Goal: Complete application form

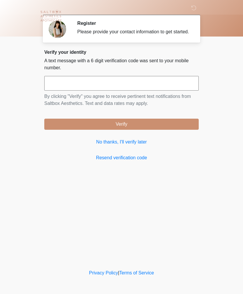
click at [123, 85] on input "text" at bounding box center [121, 83] width 155 height 15
type input "******"
click at [137, 129] on button "Verify" at bounding box center [121, 123] width 155 height 11
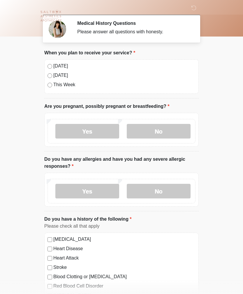
click at [179, 131] on label "No" at bounding box center [159, 131] width 64 height 15
click at [181, 189] on label "No" at bounding box center [159, 191] width 64 height 15
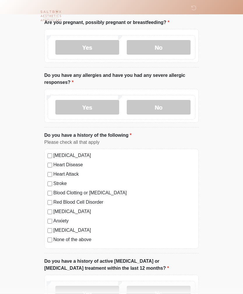
scroll to position [85, 0]
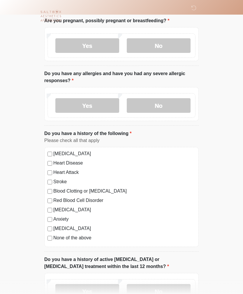
click at [169, 287] on label "No" at bounding box center [159, 291] width 64 height 15
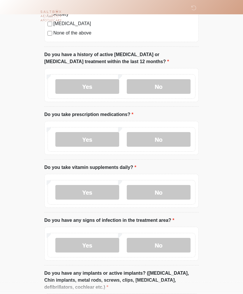
scroll to position [291, 0]
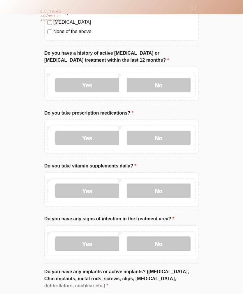
click at [178, 139] on label "No" at bounding box center [159, 138] width 64 height 15
click at [180, 189] on label "No" at bounding box center [159, 190] width 64 height 15
click at [177, 239] on label "No" at bounding box center [159, 243] width 64 height 15
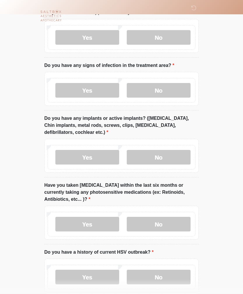
scroll to position [446, 0]
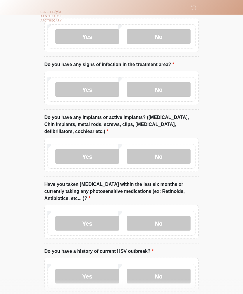
click at [176, 154] on label "No" at bounding box center [159, 156] width 64 height 15
click at [176, 221] on label "No" at bounding box center [159, 223] width 64 height 15
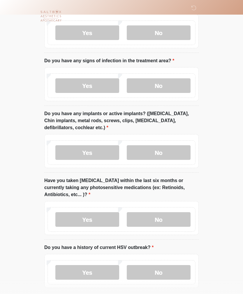
scroll to position [474, 0]
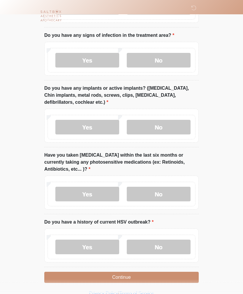
click at [182, 242] on label "No" at bounding box center [159, 247] width 64 height 15
click at [161, 275] on button "Continue" at bounding box center [121, 277] width 155 height 11
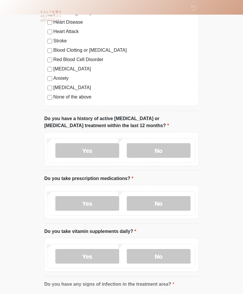
scroll to position [0, 0]
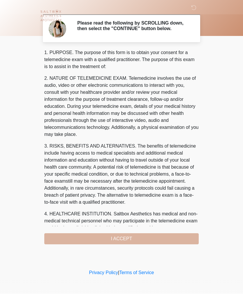
click at [137, 240] on div "1. PURPOSE. The purpose of this form is to obtain your consent for a telemedici…" at bounding box center [121, 146] width 155 height 195
click at [125, 242] on div "1. PURPOSE. The purpose of this form is to obtain your consent for a telemedici…" at bounding box center [121, 146] width 155 height 195
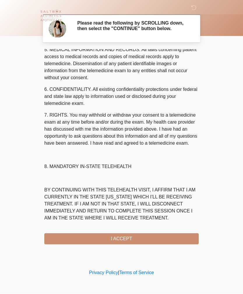
scroll to position [211, 0]
click at [123, 241] on button "I ACCEPT" at bounding box center [121, 238] width 155 height 11
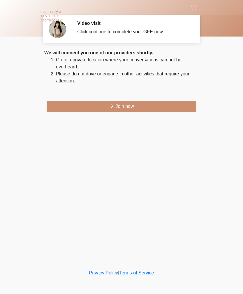
click at [141, 107] on button "Join now" at bounding box center [122, 106] width 150 height 11
